Goal: Task Accomplishment & Management: Manage account settings

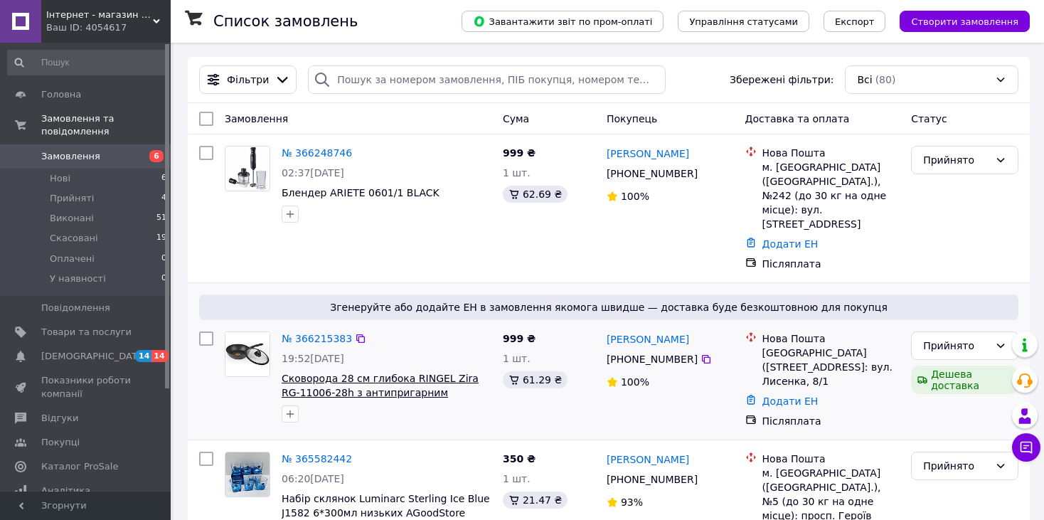
click at [400, 372] on span "Сковорода 28 см глибока RINGEL Zira RG-11006-28h з антипригарним покриттям зі с…" at bounding box center [379, 399] width 197 height 54
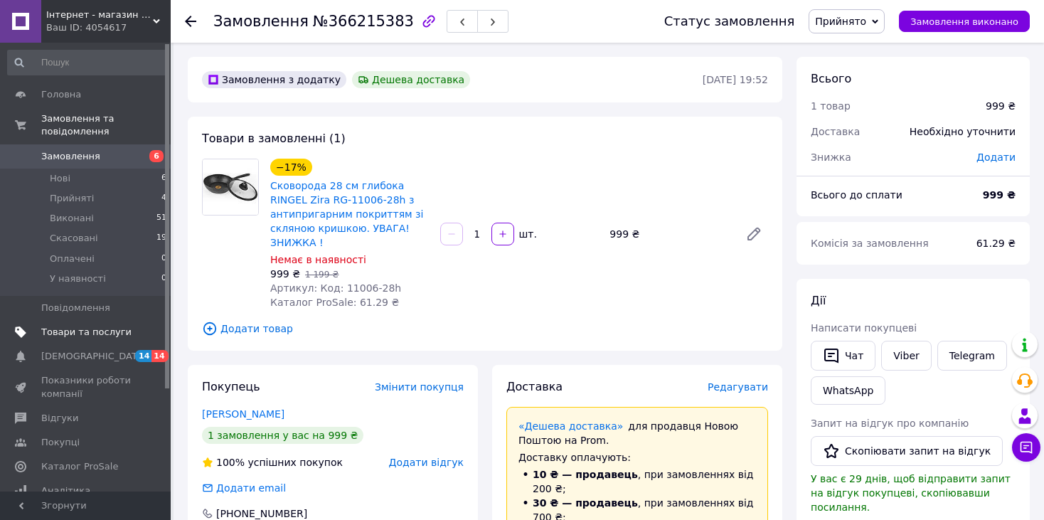
click at [104, 326] on span "Товари та послуги" at bounding box center [86, 332] width 90 height 13
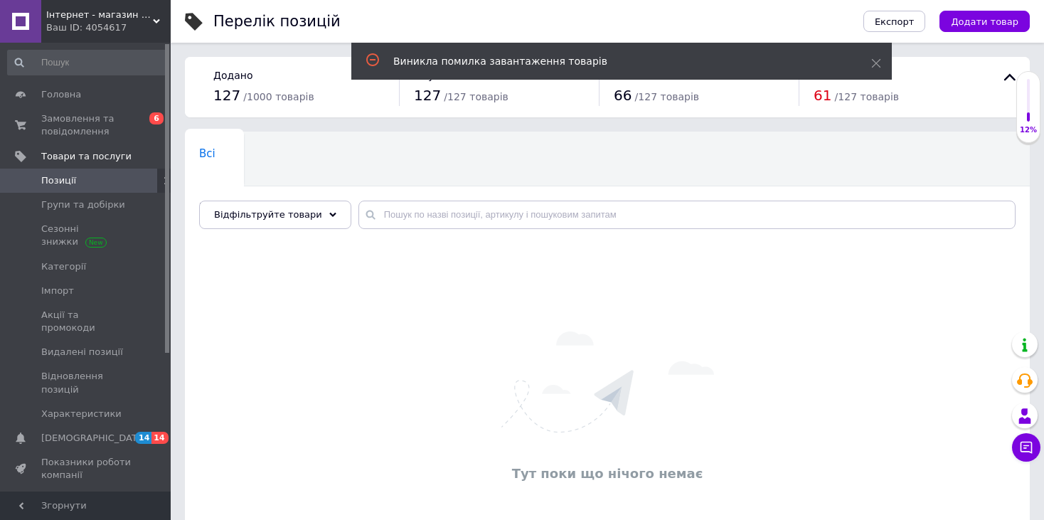
click at [73, 184] on span "Позиції" at bounding box center [86, 180] width 90 height 13
